Goal: Feedback & Contribution: Leave review/rating

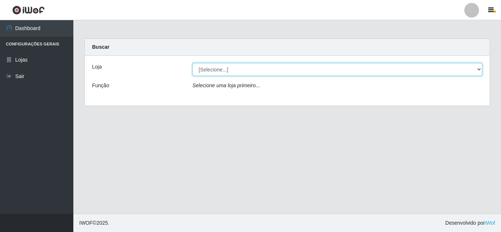
click at [218, 71] on select "[Selecione...] Hiper Queiroz - [GEOGRAPHIC_DATA]" at bounding box center [338, 69] width 290 height 13
select select "513"
click at [193, 63] on select "[Selecione...] Hiper Queiroz - [GEOGRAPHIC_DATA]" at bounding box center [338, 69] width 290 height 13
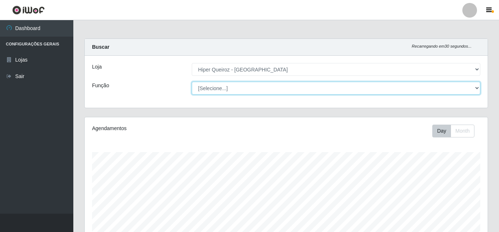
scroll to position [152, 403]
drag, startPoint x: 223, startPoint y: 93, endPoint x: 226, endPoint y: 90, distance: 4.2
click at [226, 90] on select "[Selecione...] Embalador Embalador + Embalador ++ Operador de Caixa Operador de…" at bounding box center [336, 88] width 289 height 13
select select "1"
click at [192, 82] on select "[Selecione...] Embalador Embalador + Embalador ++ Operador de Caixa Operador de…" at bounding box center [336, 88] width 289 height 13
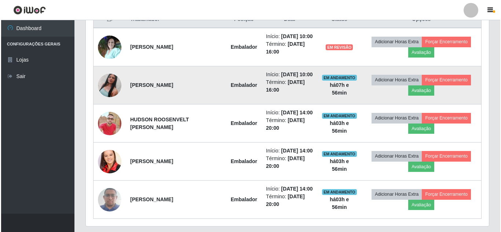
scroll to position [257, 0]
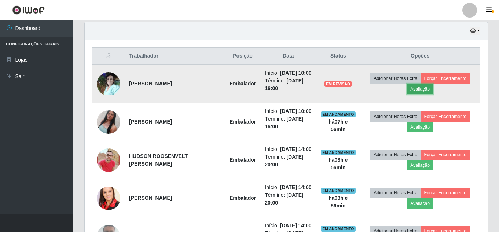
click at [424, 91] on button "Avaliação" at bounding box center [420, 89] width 26 height 10
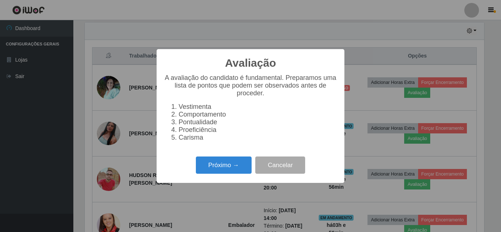
scroll to position [152, 399]
click at [221, 169] on button "Próximo →" at bounding box center [224, 165] width 56 height 17
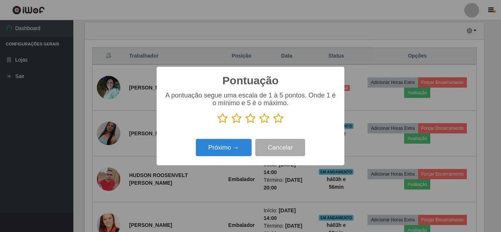
click at [277, 121] on icon at bounding box center [278, 118] width 10 height 11
click at [273, 124] on input "radio" at bounding box center [273, 124] width 0 height 0
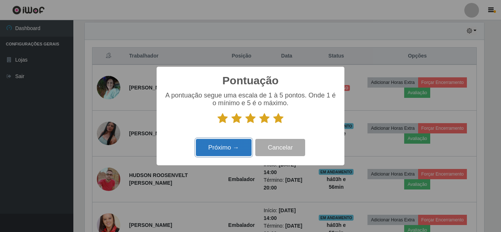
click at [230, 149] on button "Próximo →" at bounding box center [224, 147] width 56 height 17
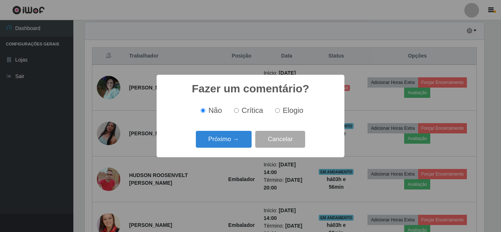
click at [277, 112] on input "Elogio" at bounding box center [277, 110] width 5 height 5
radio input "true"
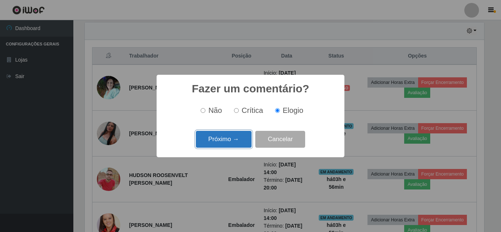
click at [224, 138] on button "Próximo →" at bounding box center [224, 139] width 56 height 17
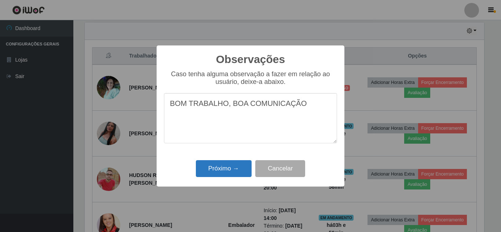
type textarea "BOM TRABALHO, BOA COMUNICAÇÃO"
click at [205, 163] on button "Próximo →" at bounding box center [224, 168] width 56 height 17
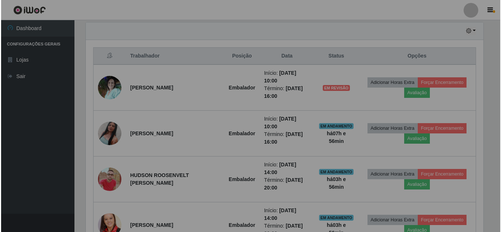
scroll to position [152, 403]
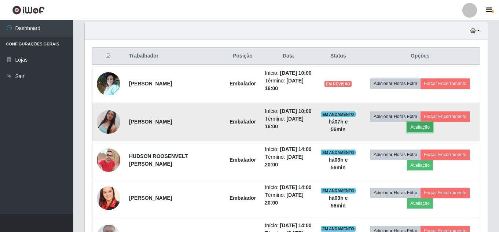
click at [424, 132] on button "Avaliação" at bounding box center [420, 127] width 26 height 10
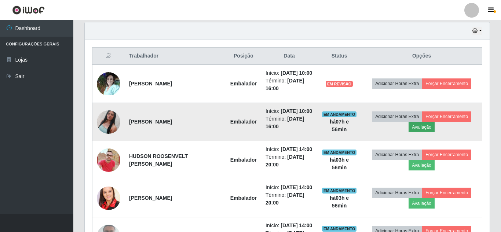
scroll to position [152, 399]
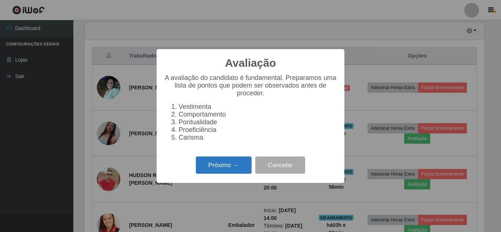
click at [215, 171] on button "Próximo →" at bounding box center [224, 165] width 56 height 17
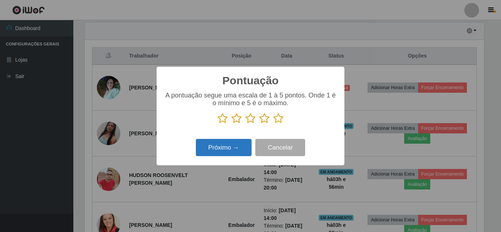
scroll to position [366592, 366345]
click at [268, 118] on icon at bounding box center [264, 118] width 10 height 11
click at [259, 124] on input "radio" at bounding box center [259, 124] width 0 height 0
click at [231, 150] on button "Próximo →" at bounding box center [224, 147] width 56 height 17
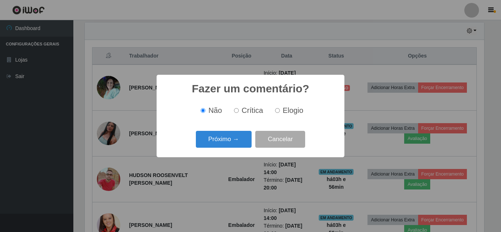
click at [275, 111] on input "Elogio" at bounding box center [277, 110] width 5 height 5
radio input "true"
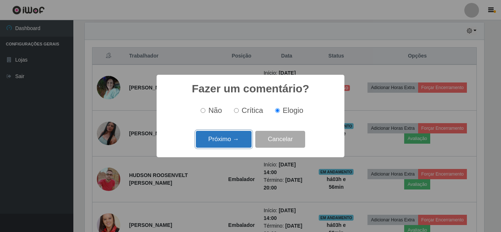
click at [226, 141] on button "Próximo →" at bounding box center [224, 139] width 56 height 17
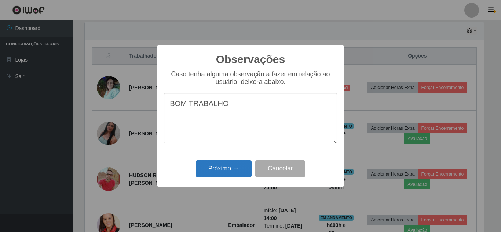
type textarea "BOM TRABALHO"
click at [222, 168] on button "Próximo →" at bounding box center [224, 168] width 56 height 17
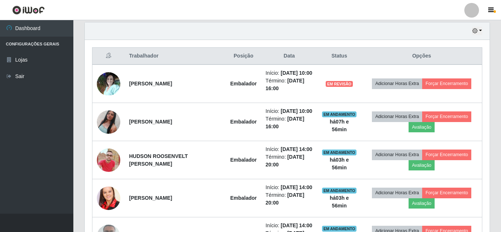
scroll to position [152, 403]
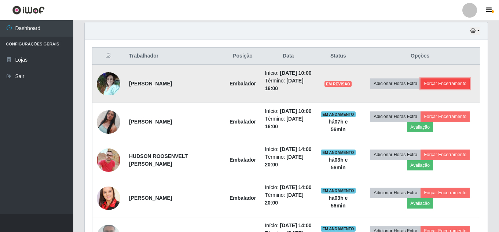
click at [458, 87] on button "Forçar Encerramento" at bounding box center [445, 83] width 49 height 10
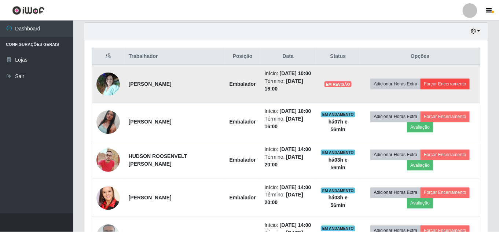
scroll to position [152, 399]
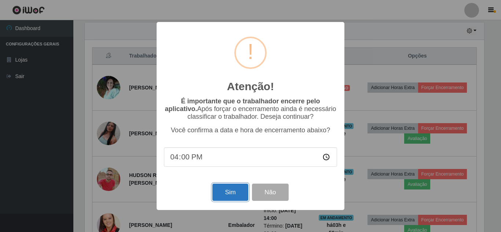
click at [227, 196] on button "Sim" at bounding box center [230, 192] width 36 height 17
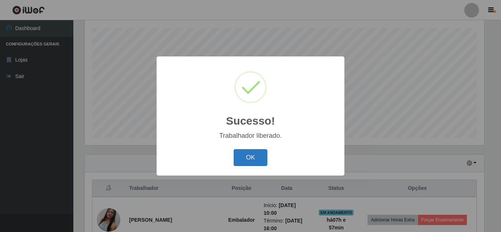
click at [250, 153] on button "OK" at bounding box center [251, 157] width 34 height 17
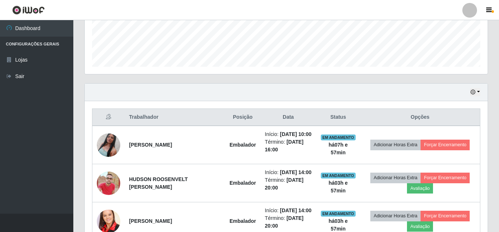
scroll to position [198, 0]
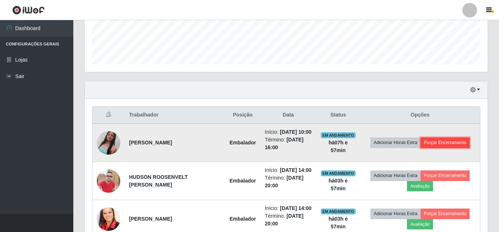
click at [438, 146] on button "Forçar Encerramento" at bounding box center [445, 143] width 49 height 10
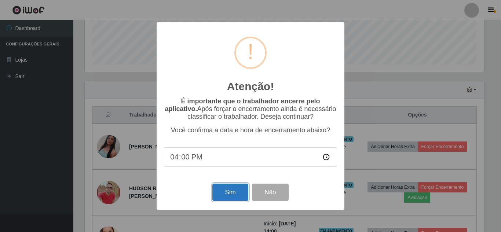
click at [235, 190] on button "Sim" at bounding box center [230, 192] width 36 height 17
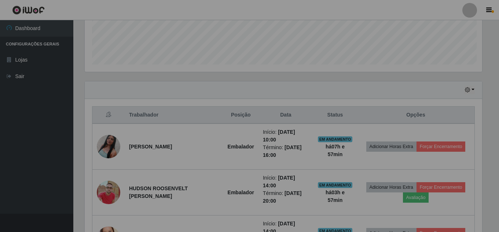
scroll to position [0, 0]
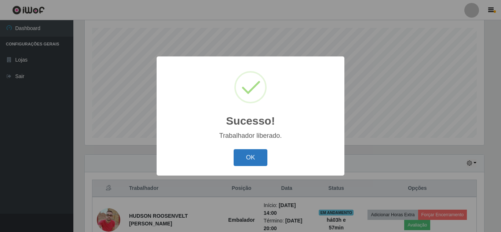
click at [241, 154] on button "OK" at bounding box center [251, 157] width 34 height 17
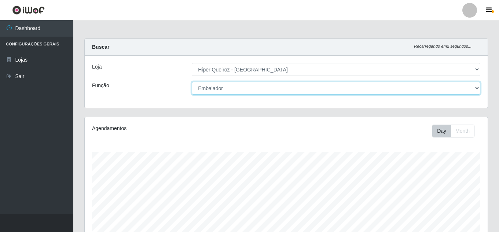
click at [245, 89] on select "[Selecione...] Embalador Embalador + Embalador ++ Operador de Caixa Operador de…" at bounding box center [336, 88] width 289 height 13
select select "22"
click at [192, 82] on select "[Selecione...] Embalador Embalador + Embalador ++ Operador de Caixa Operador de…" at bounding box center [336, 88] width 289 height 13
click at [260, 85] on select "[Selecione...] Embalador Embalador + Embalador ++ Operador de Caixa Operador de…" at bounding box center [336, 88] width 289 height 13
click at [192, 82] on select "[Selecione...] Embalador Embalador + Embalador ++ Operador de Caixa Operador de…" at bounding box center [336, 88] width 289 height 13
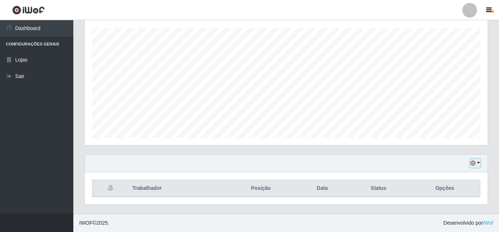
click at [472, 161] on icon "button" at bounding box center [473, 163] width 5 height 5
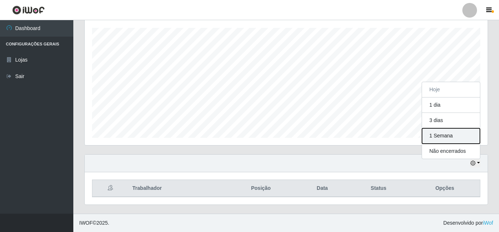
click at [443, 139] on button "1 Semana" at bounding box center [451, 135] width 58 height 15
